Goal: Information Seeking & Learning: Learn about a topic

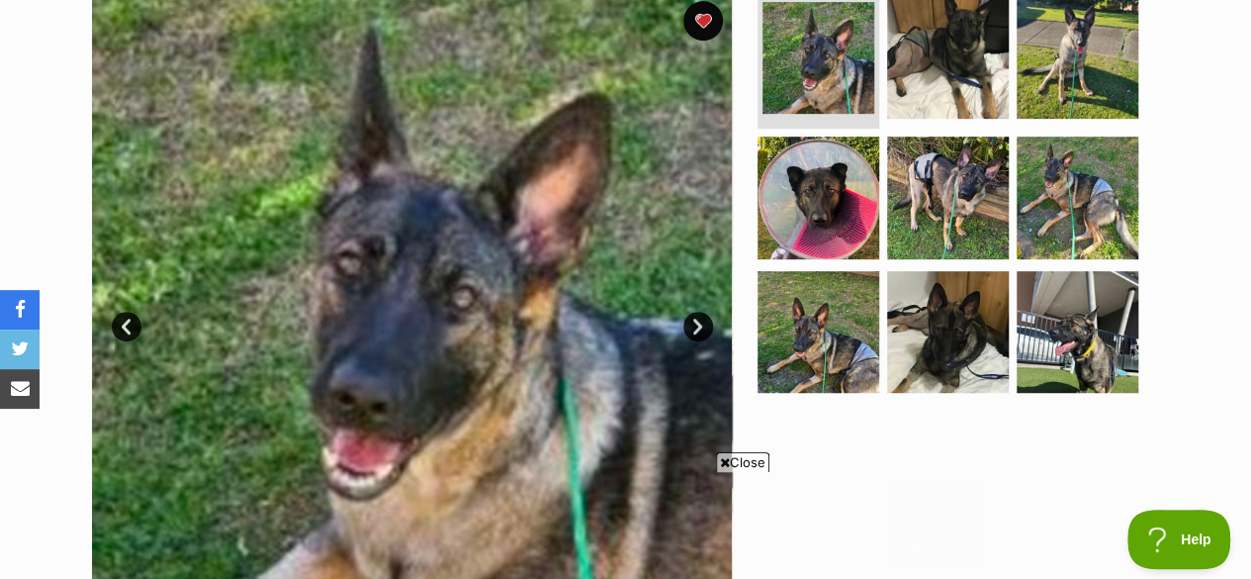
click at [758, 454] on span "Close" at bounding box center [742, 462] width 53 height 20
